Goal: Task Accomplishment & Management: Use online tool/utility

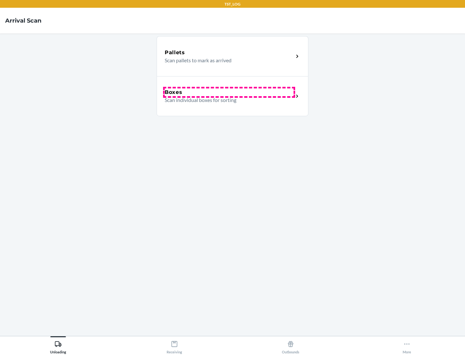
click at [229, 92] on div "Boxes" at bounding box center [229, 92] width 129 height 8
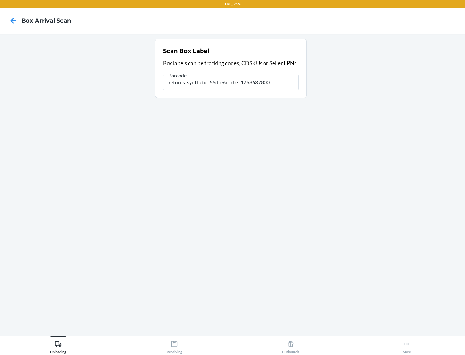
type input "returns-synthetic-56d-e6n-cb7-1758637800"
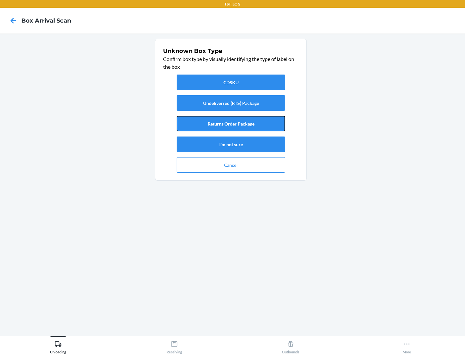
click at [231, 124] on button "Returns Order Package" at bounding box center [231, 123] width 108 height 15
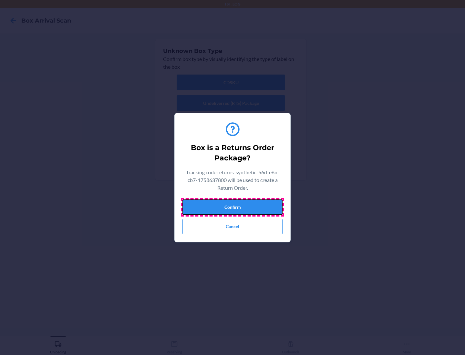
click at [232, 207] on button "Confirm" at bounding box center [232, 206] width 100 height 15
